Goal: Information Seeking & Learning: Learn about a topic

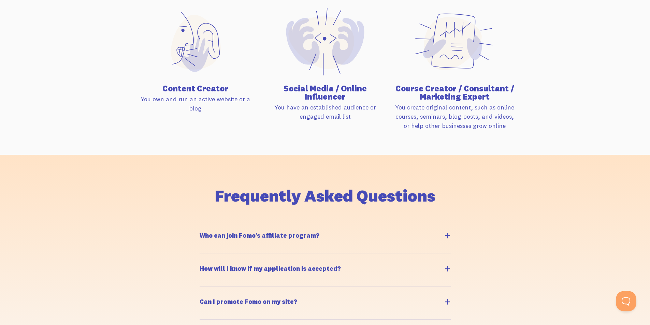
scroll to position [614, 0]
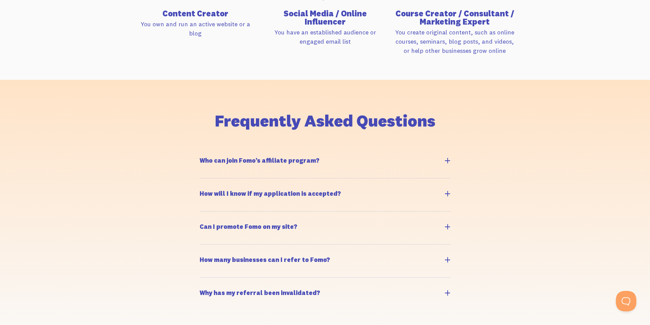
click at [278, 161] on h5 "Who can join Fomo’s affiliate program?" at bounding box center [260, 161] width 120 height 6
click at [206, 151] on input "Who can join Fomo’s affiliate program?" at bounding box center [203, 148] width 4 height 4
checkbox input "true"
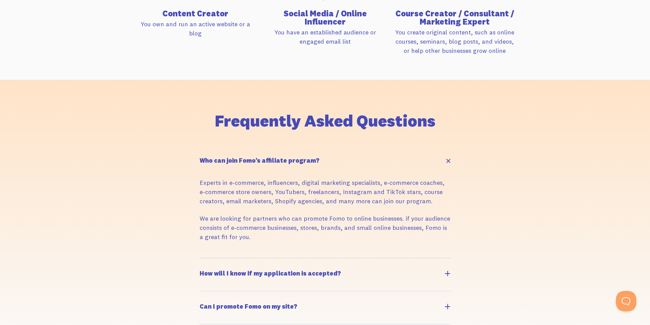
scroll to position [649, 0]
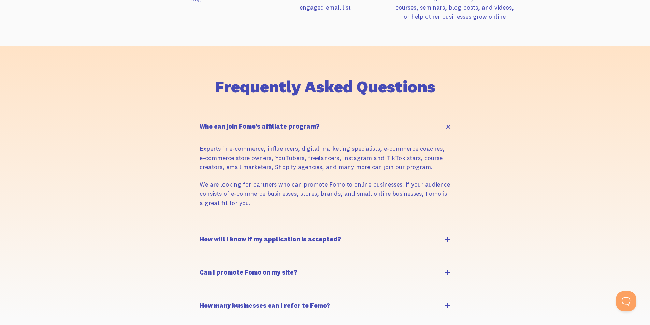
click at [347, 240] on label "How will I know if my application is accepted?" at bounding box center [325, 240] width 251 height 33
click at [206, 230] on input "How will I know if my application is accepted?" at bounding box center [203, 227] width 4 height 4
checkbox input "true"
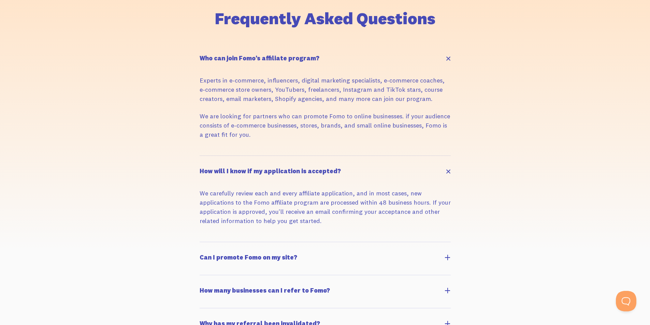
scroll to position [751, 0]
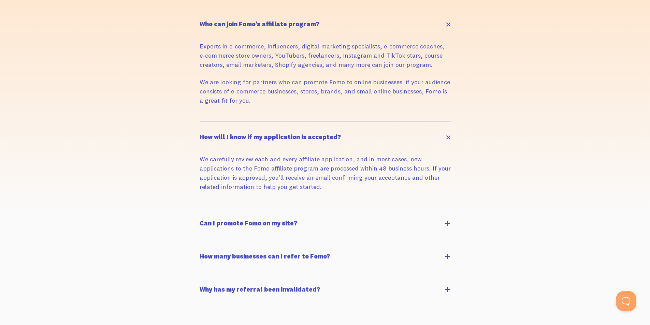
click at [274, 225] on h5 "Can I promote Fomo on my site?" at bounding box center [249, 224] width 98 height 6
click at [206, 214] on input "Can I promote Fomo on my site?" at bounding box center [203, 211] width 4 height 4
checkbox input "true"
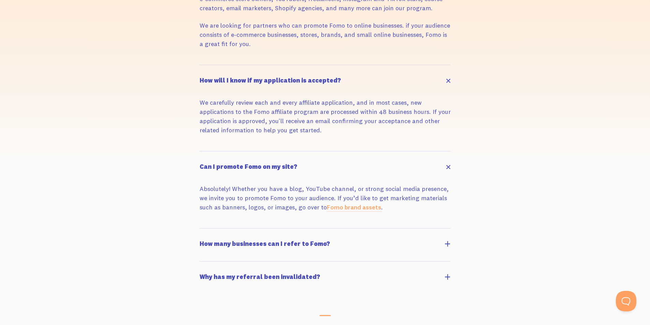
scroll to position [819, 0]
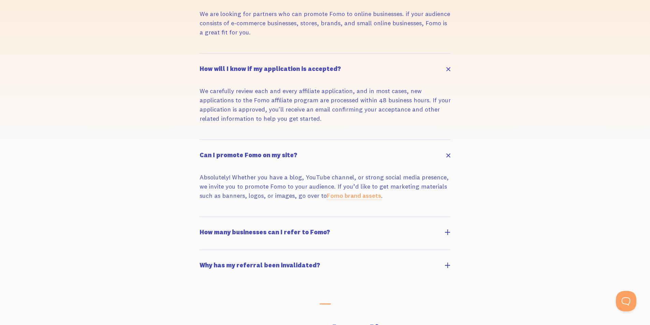
click at [307, 236] on label "How many businesses can I refer to Fomo?" at bounding box center [325, 233] width 251 height 33
click at [206, 223] on input "How many businesses can I refer to Fomo?" at bounding box center [203, 220] width 4 height 4
checkbox input "true"
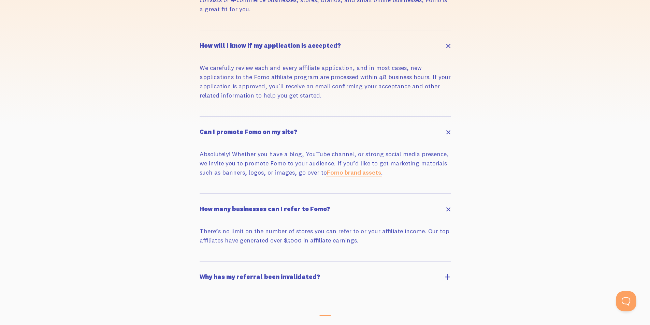
scroll to position [853, 0]
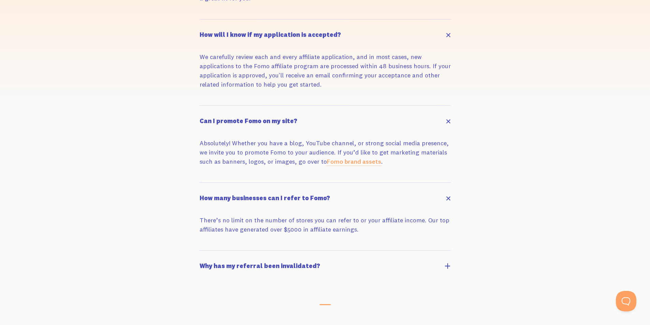
click at [299, 269] on h5 "Why has my referral been invalidated?" at bounding box center [260, 266] width 121 height 6
click at [206, 256] on input "Why has my referral been invalidated?" at bounding box center [203, 254] width 4 height 4
checkbox input "true"
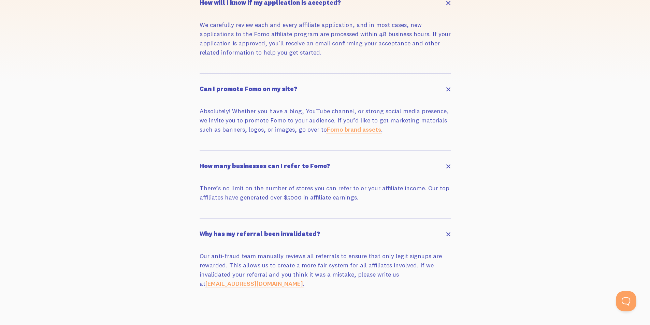
scroll to position [922, 0]
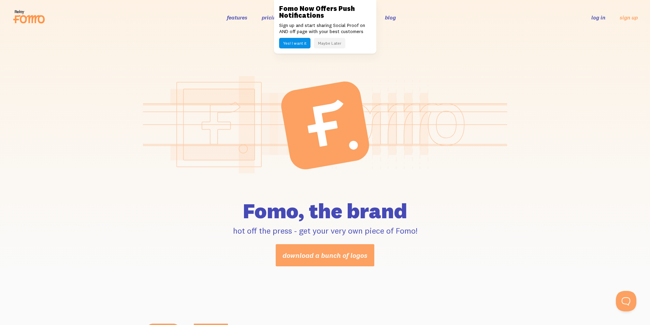
click at [337, 44] on button "Maybe Later" at bounding box center [329, 43] width 31 height 11
